Goal: Answer question/provide support: Share knowledge or assist other users

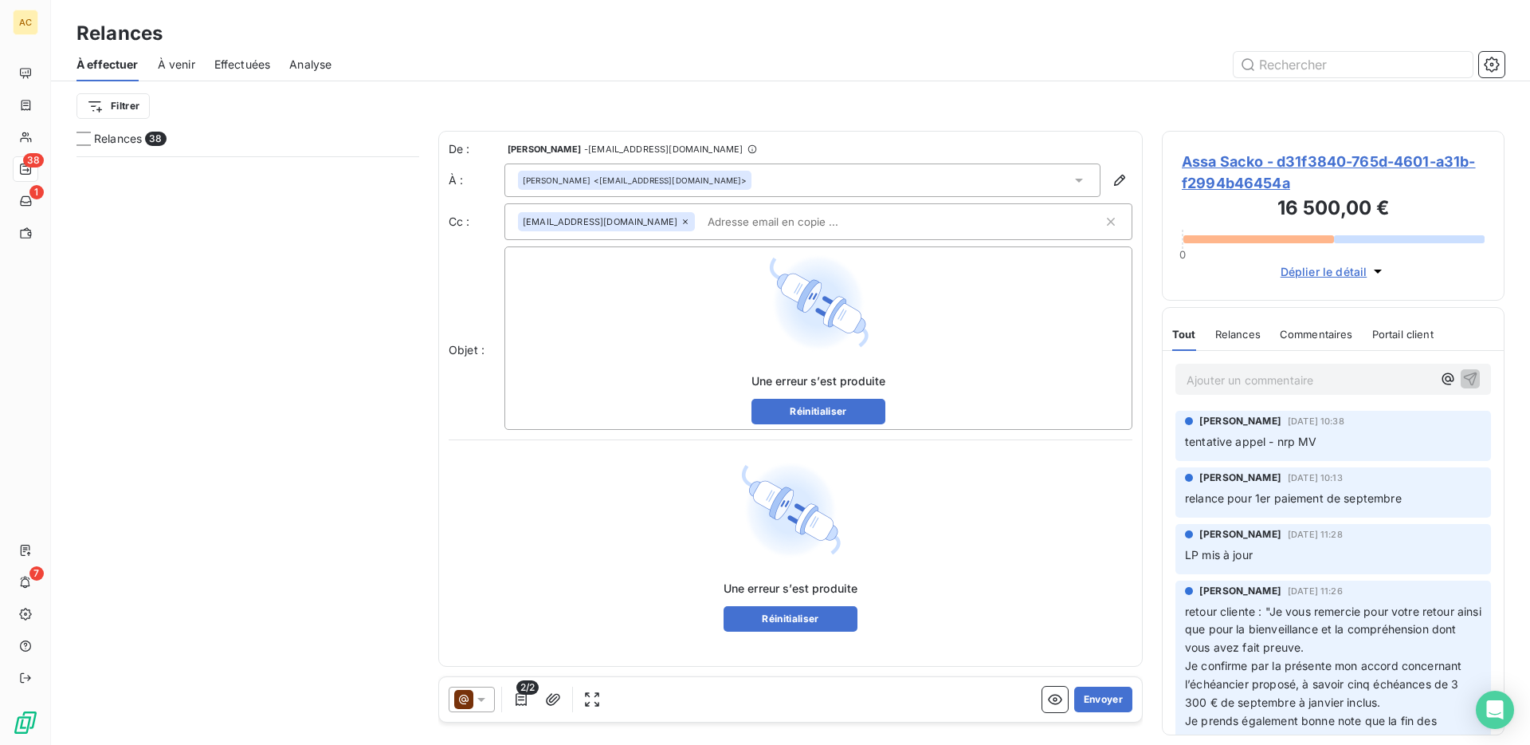
scroll to position [588, 343]
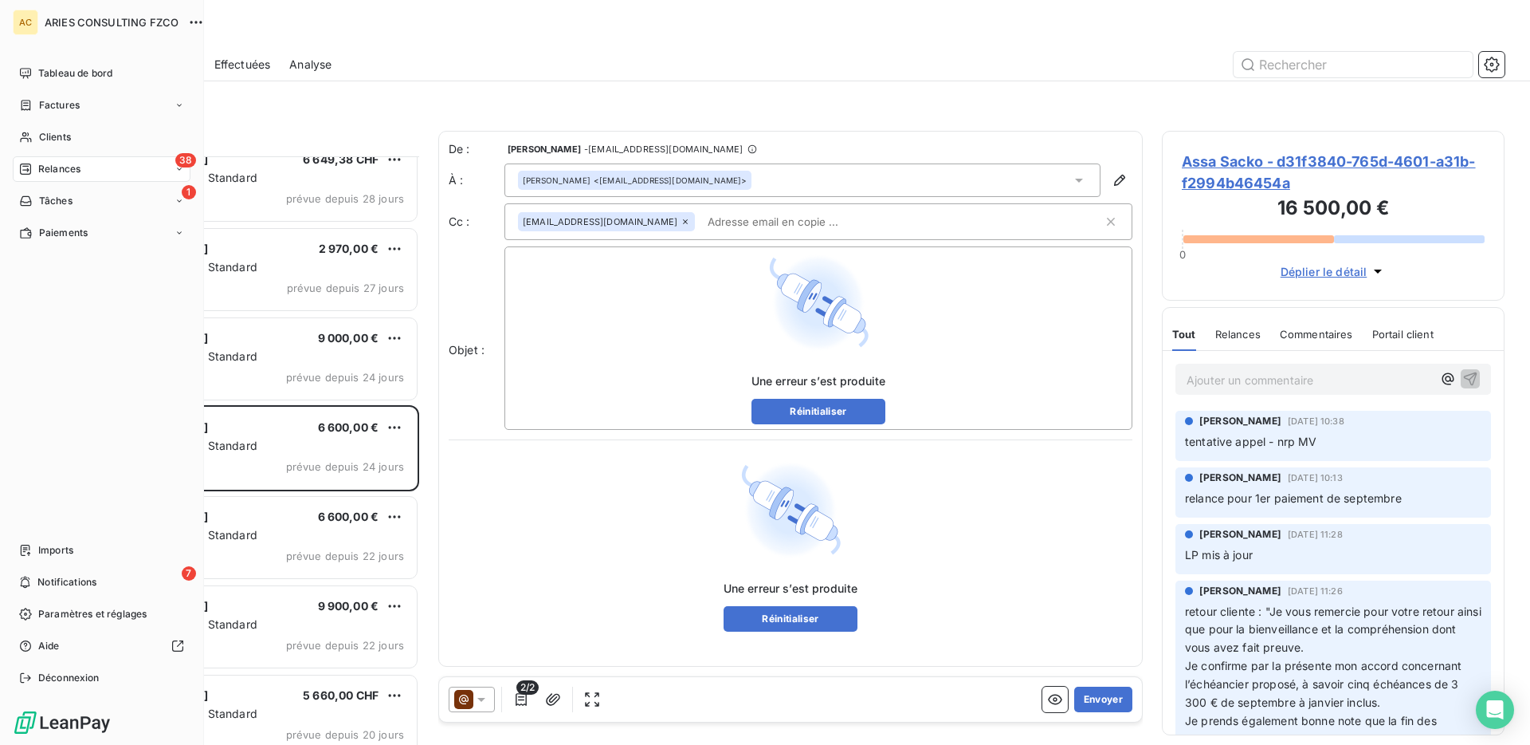
click at [48, 163] on span "Relances" at bounding box center [59, 169] width 42 height 14
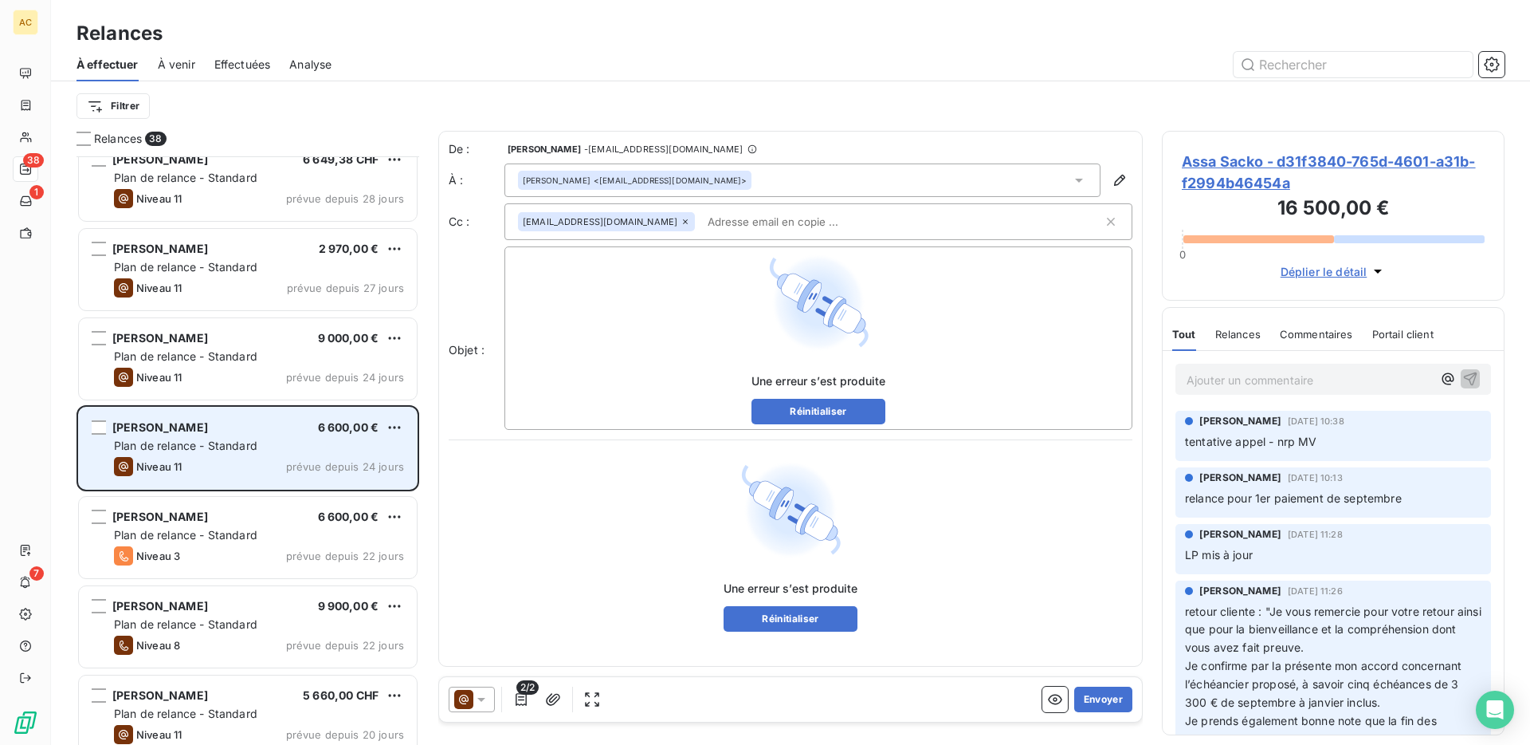
click at [312, 430] on div "Assa Sacko 6 600,00 €" at bounding box center [259, 427] width 290 height 14
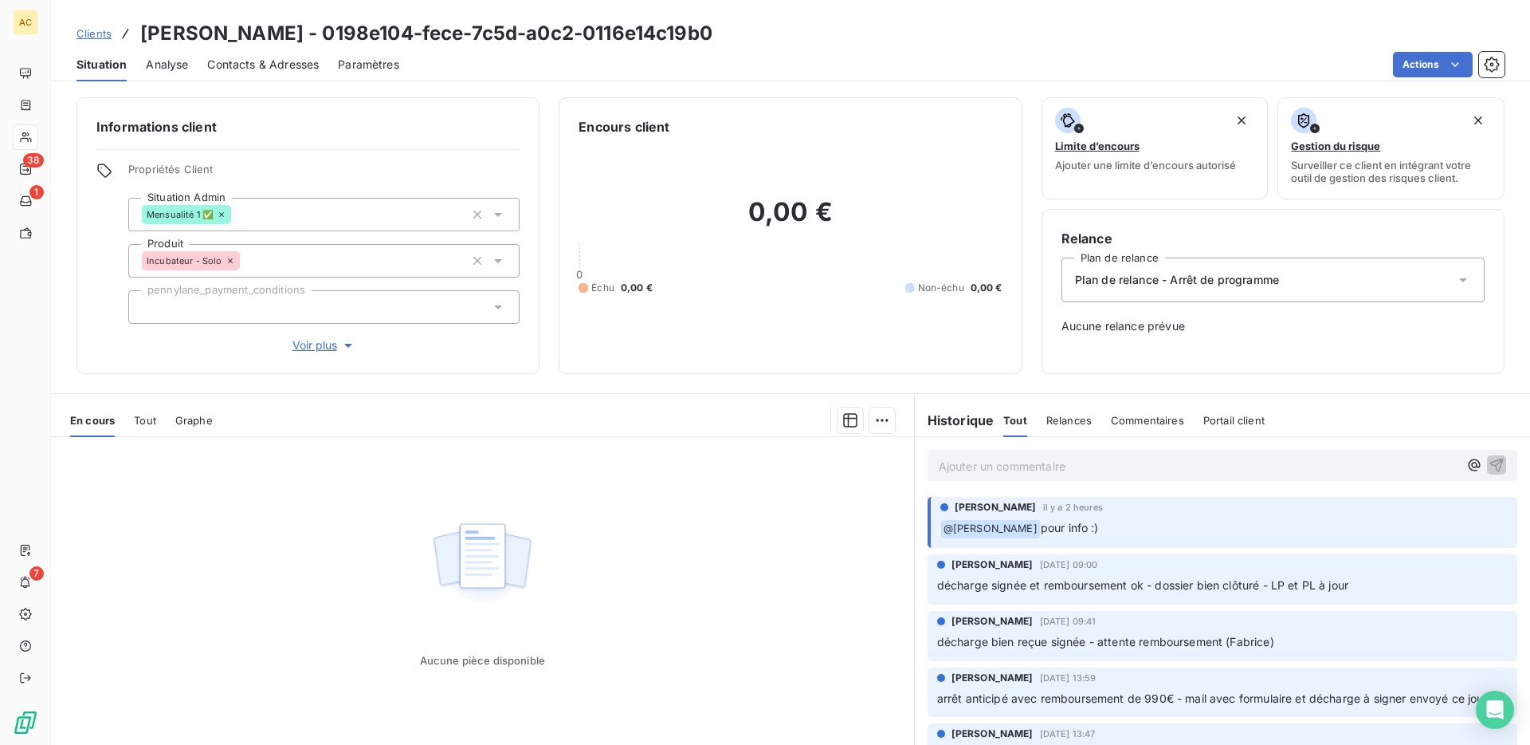
click at [1049, 468] on p "Ajouter un commentaire ﻿" at bounding box center [1199, 466] width 520 height 20
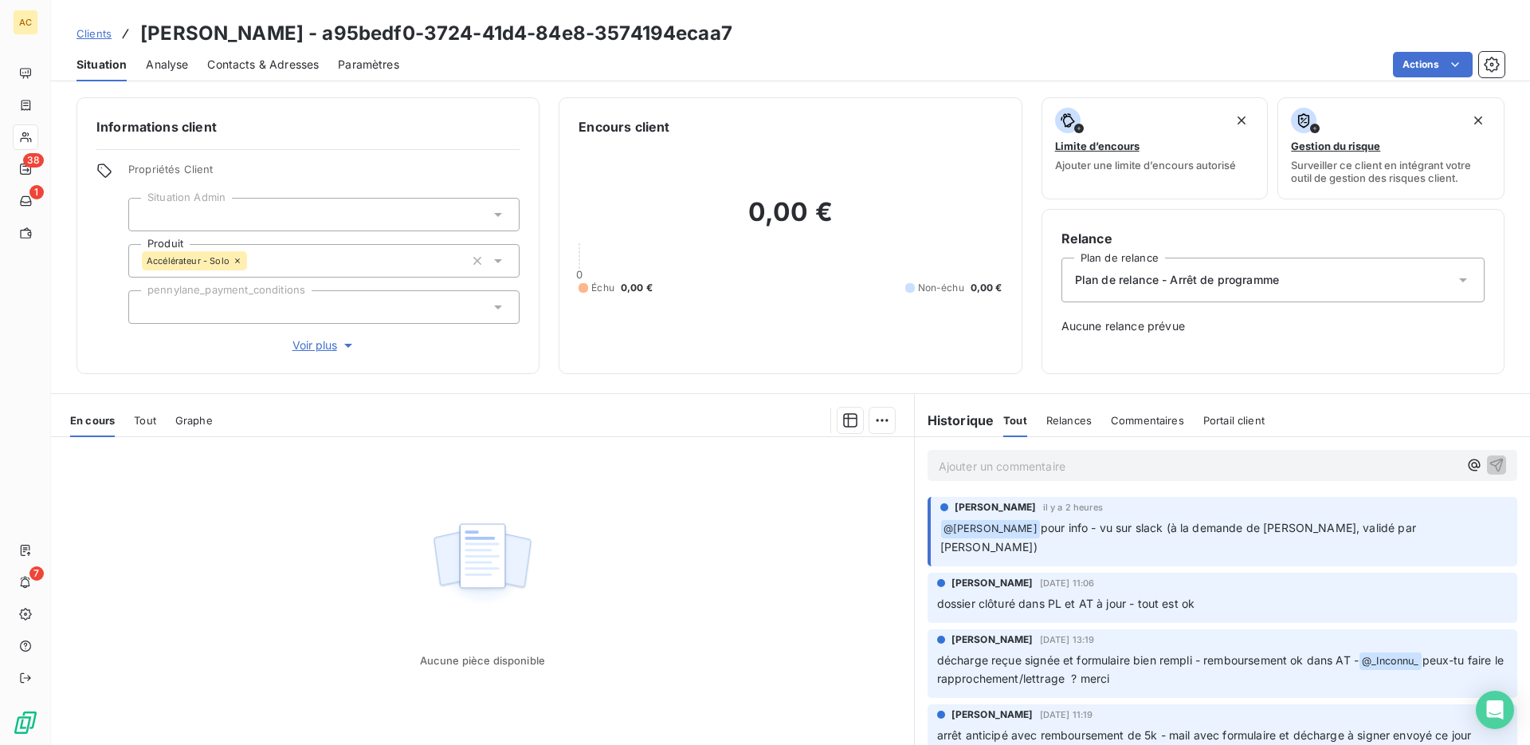
click at [1137, 459] on p "Ajouter un commentaire ﻿" at bounding box center [1199, 466] width 520 height 20
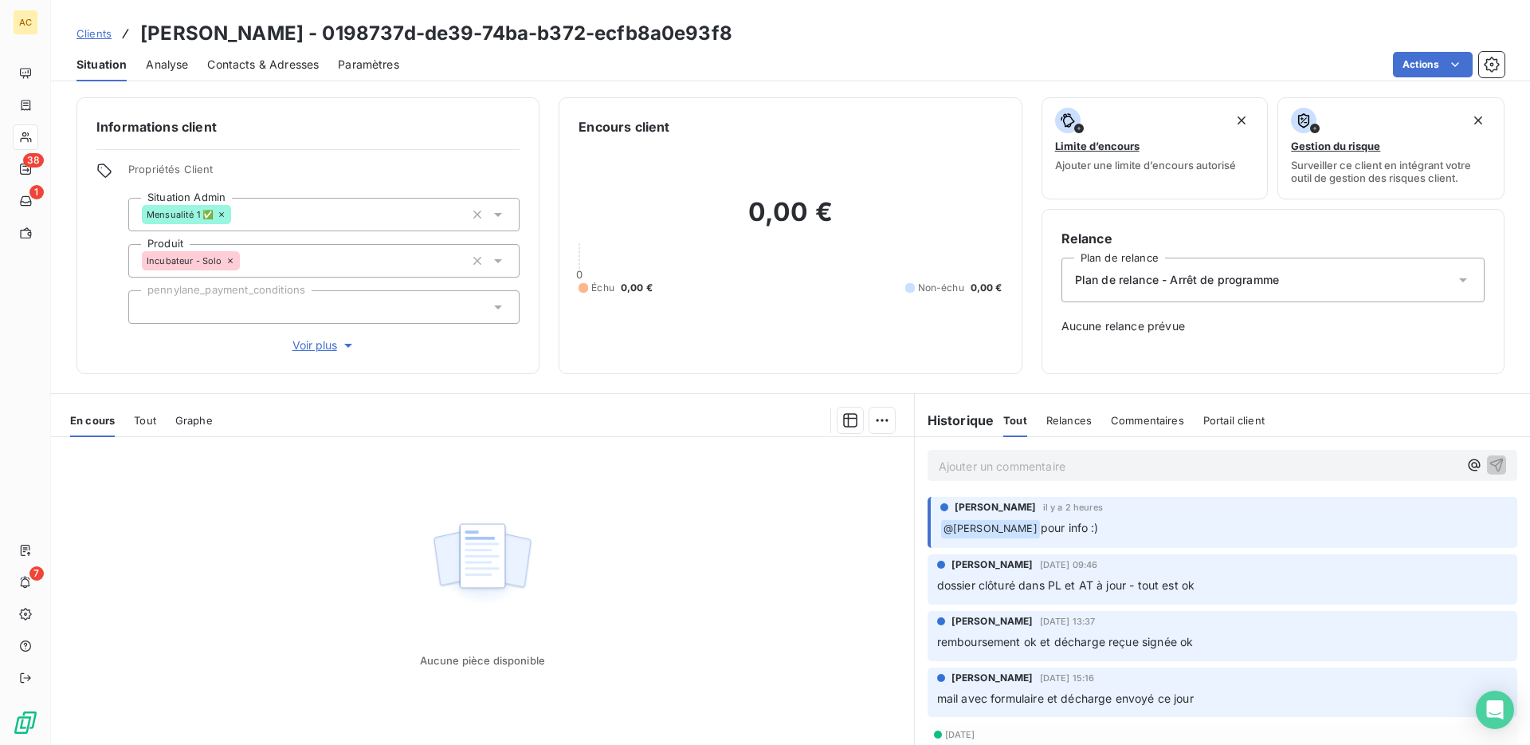
click at [1008, 466] on p "Ajouter un commentaire ﻿" at bounding box center [1199, 466] width 520 height 20
